Goal: Task Accomplishment & Management: Manage account settings

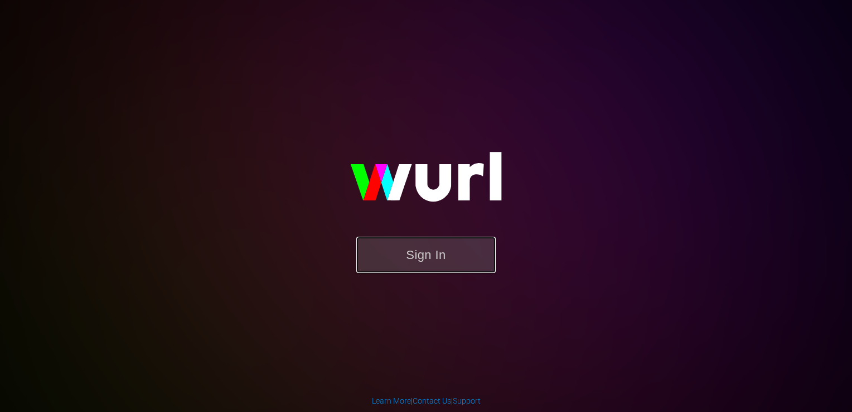
click at [417, 242] on button "Sign In" at bounding box center [425, 255] width 139 height 36
click at [354, 166] on img at bounding box center [426, 182] width 223 height 108
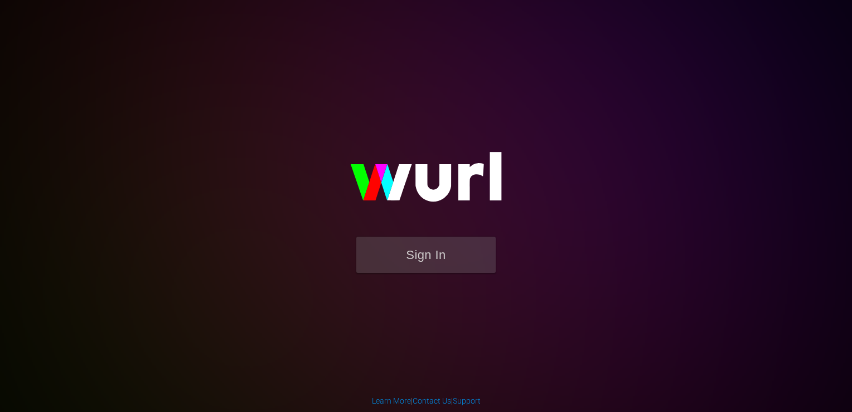
click at [354, 166] on img at bounding box center [426, 182] width 223 height 108
